Goal: Navigation & Orientation: Go to known website

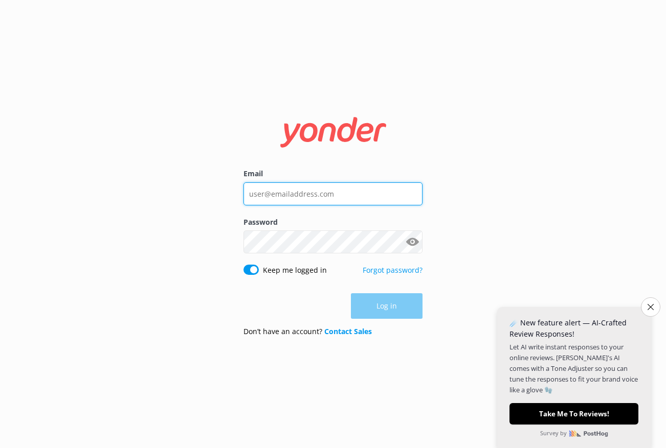
type input "[PERSON_NAME][EMAIL_ADDRESS][DOMAIN_NAME]"
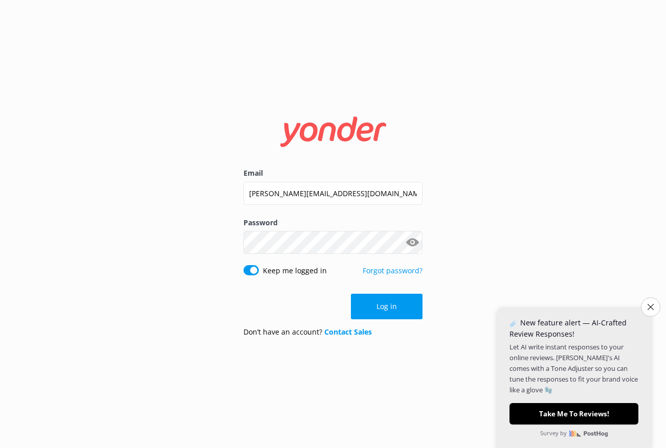
click at [382, 308] on div "Log in" at bounding box center [332, 307] width 179 height 26
click at [648, 310] on icon "Close survey" at bounding box center [650, 307] width 7 height 7
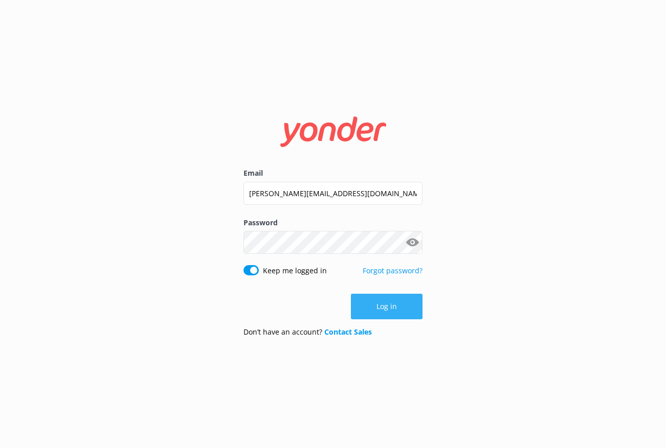
click at [387, 306] on button "Log in" at bounding box center [387, 307] width 72 height 26
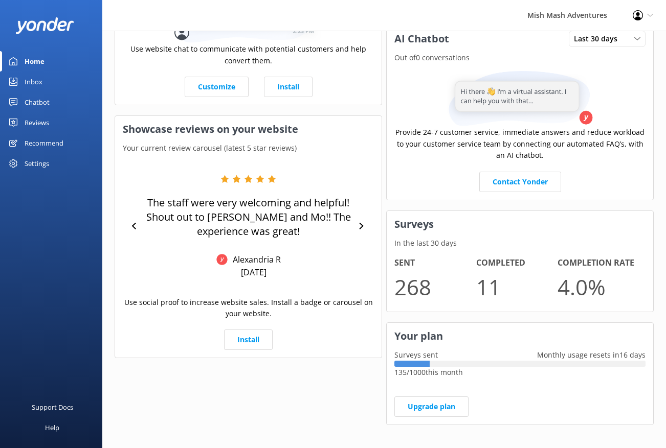
scroll to position [358, 0]
